Goal: Transaction & Acquisition: Purchase product/service

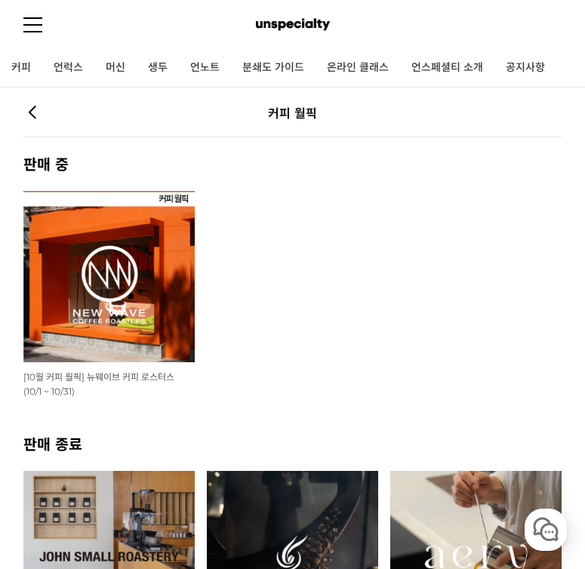
click at [173, 277] on img at bounding box center [108, 276] width 171 height 171
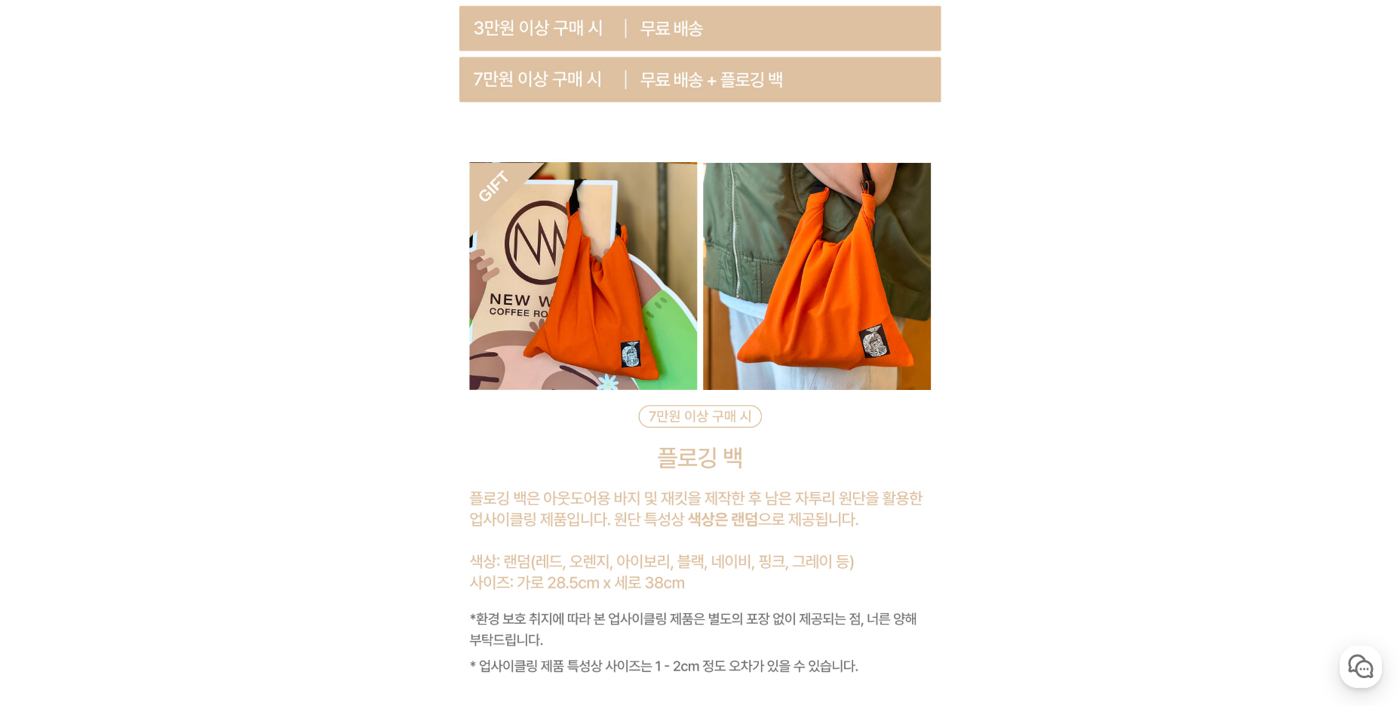
scroll to position [6883, 0]
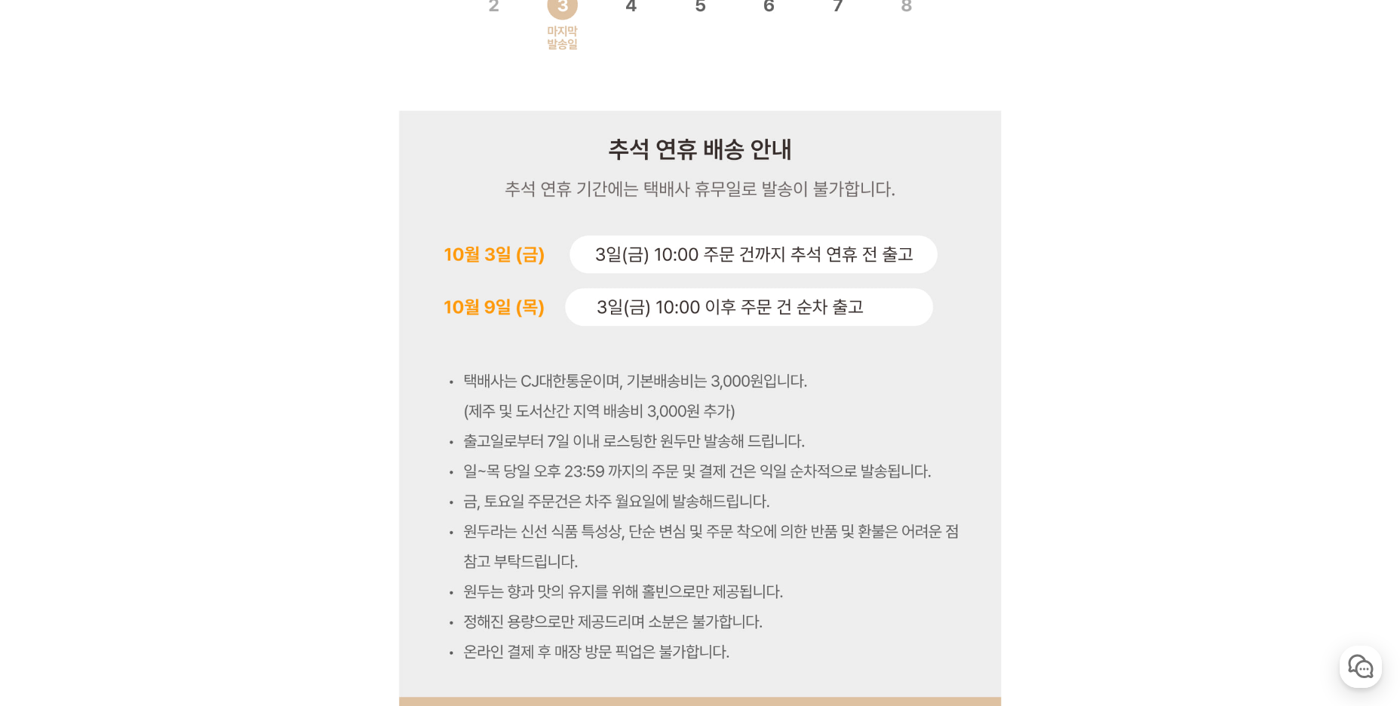
scroll to position [6959, 0]
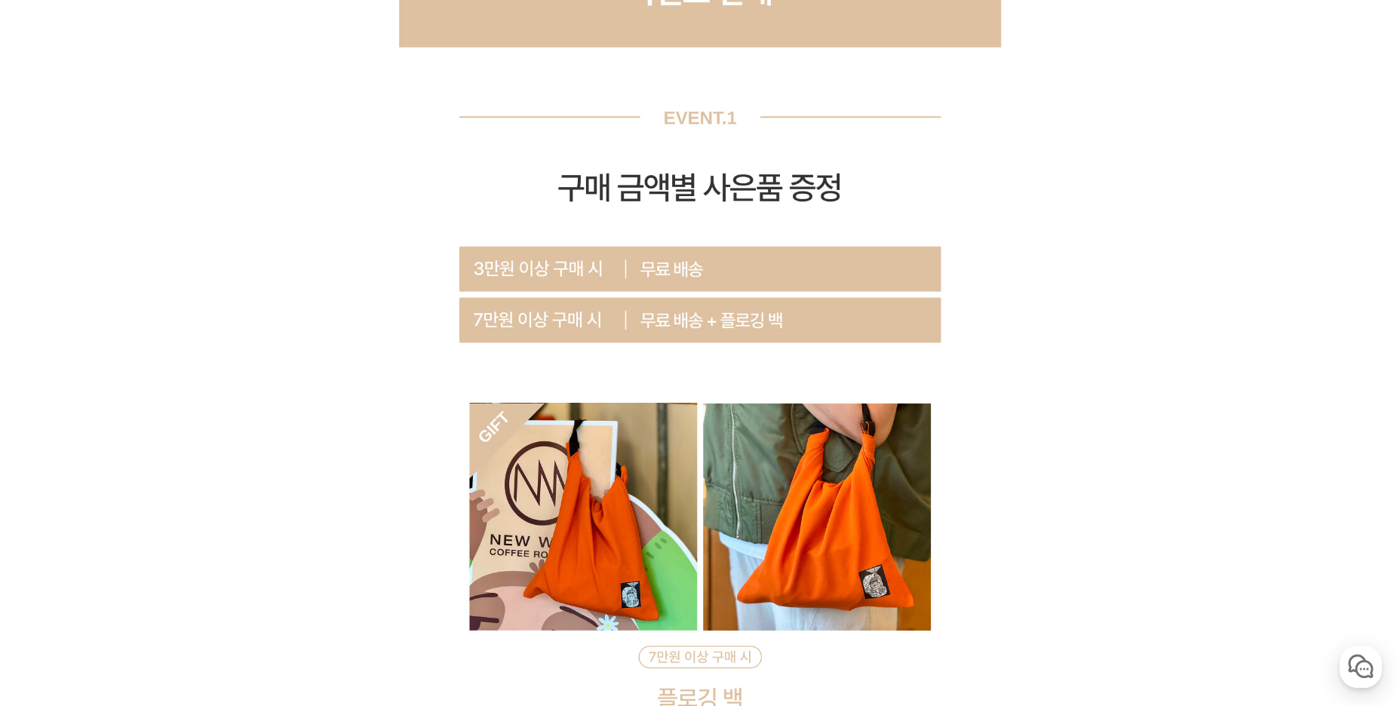
scroll to position [7713, 0]
